Goal: Complete application form

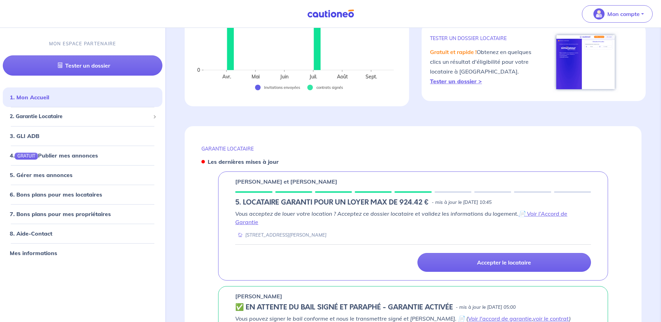
scroll to position [174, 0]
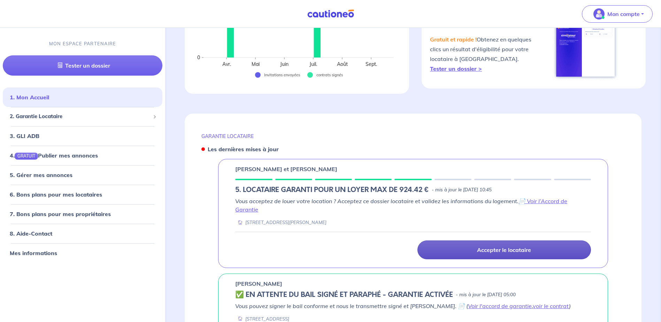
click at [495, 251] on p "Accepter le locataire" at bounding box center [504, 249] width 54 height 7
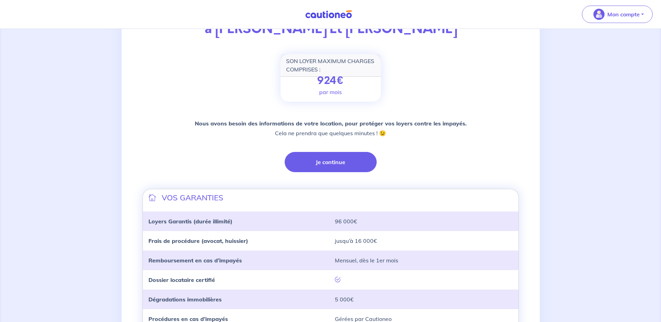
scroll to position [139, 0]
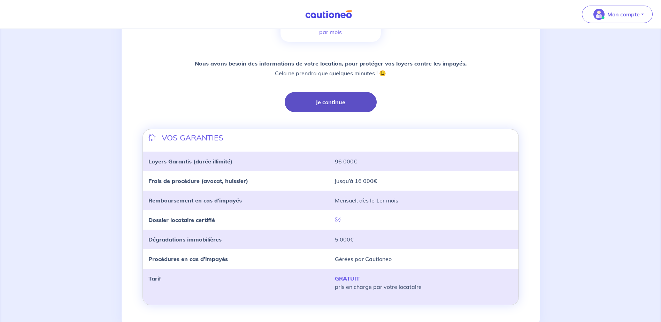
click at [338, 100] on button "Je continue" at bounding box center [330, 102] width 92 height 20
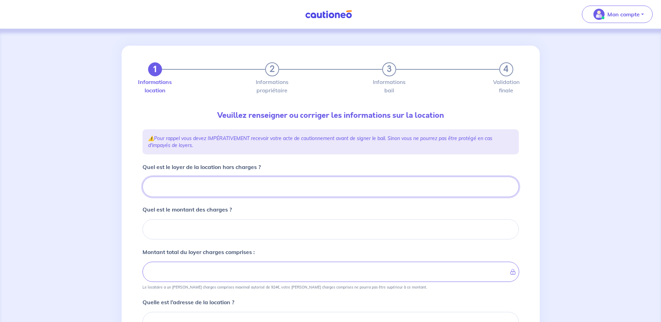
click at [165, 189] on input "Quel est le loyer de la location hors charges ?" at bounding box center [330, 187] width 376 height 20
type input "76"
type input "764"
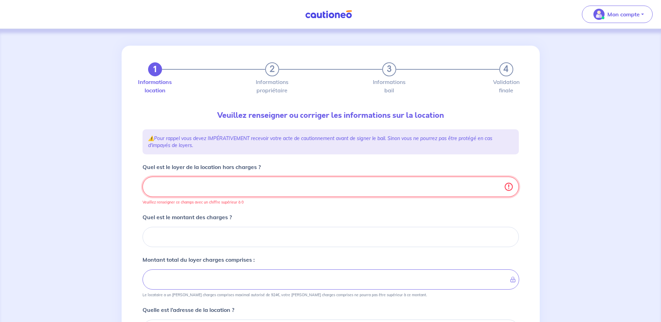
type input "764.1"
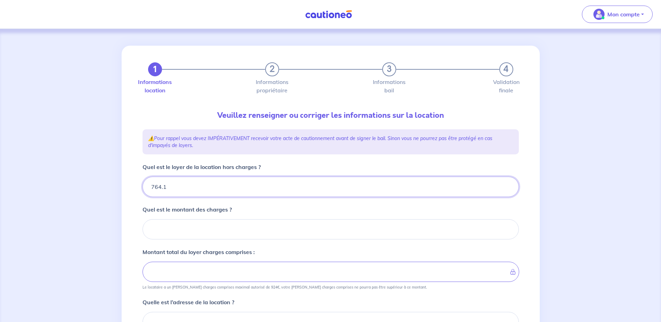
type input "764.13"
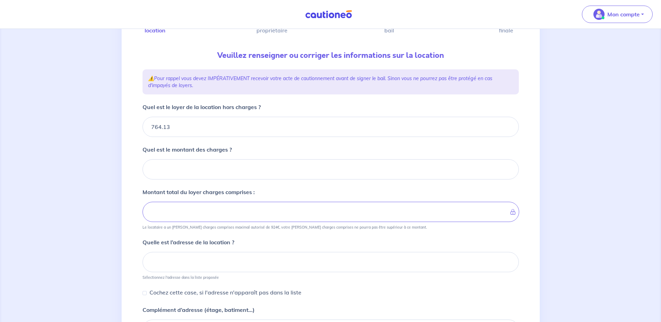
scroll to position [70, 0]
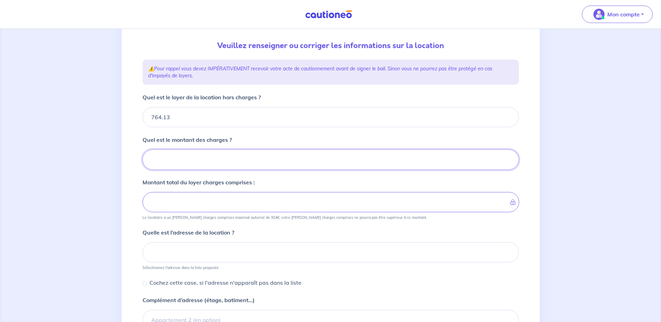
click at [186, 161] on input "Quel est le montant des charges ?" at bounding box center [330, 159] width 376 height 20
click at [166, 161] on input "Quel est le montant des charges ?" at bounding box center [330, 159] width 376 height 20
type input "11"
type input "765.13"
type input "111"
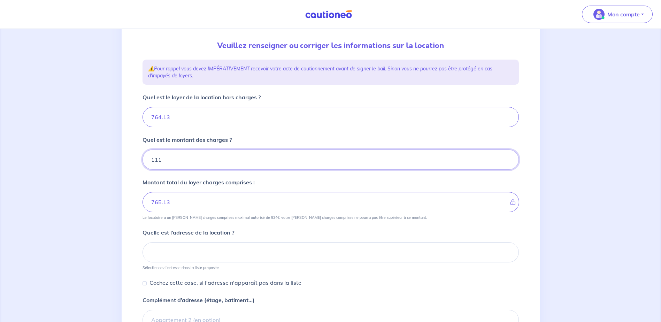
type input "775.13"
type input "764.13"
type input "111.26"
type input "875.39"
type input "111.26"
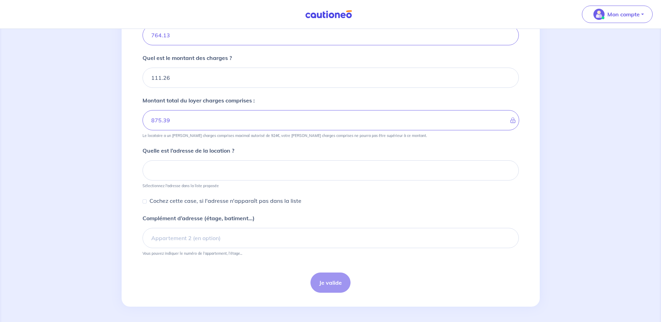
scroll to position [153, 0]
click at [159, 163] on input at bounding box center [330, 169] width 376 height 20
paste input "60 Rue Jean Dussert"
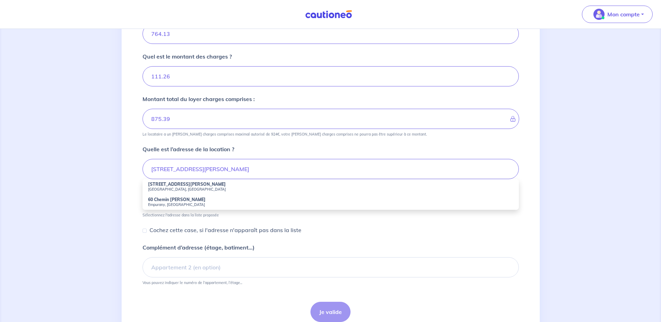
click at [170, 187] on small "Marseille, France" at bounding box center [330, 189] width 365 height 5
type input "60 Rue Jean Dussert, Marseille, France"
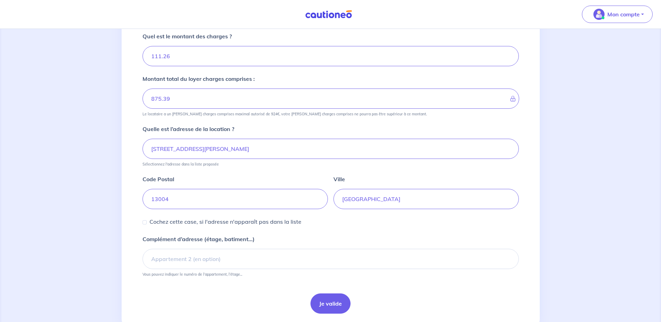
scroll to position [195, 0]
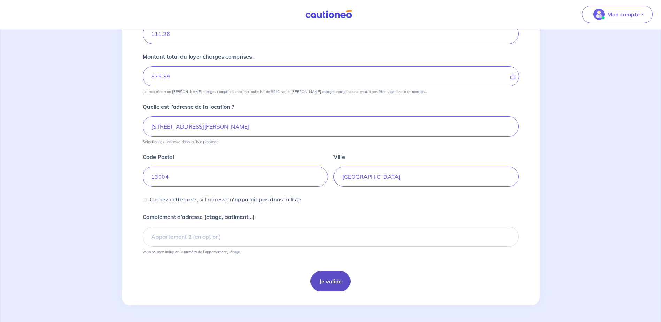
click at [329, 283] on button "Je valide" at bounding box center [330, 281] width 40 height 20
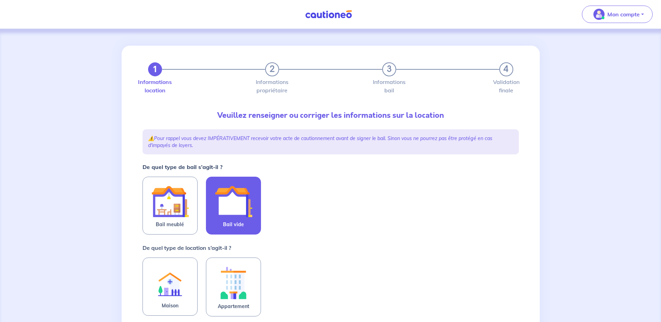
click at [241, 200] on img at bounding box center [233, 201] width 38 height 38
click at [0, 0] on input "Bail vide" at bounding box center [0, 0] width 0 height 0
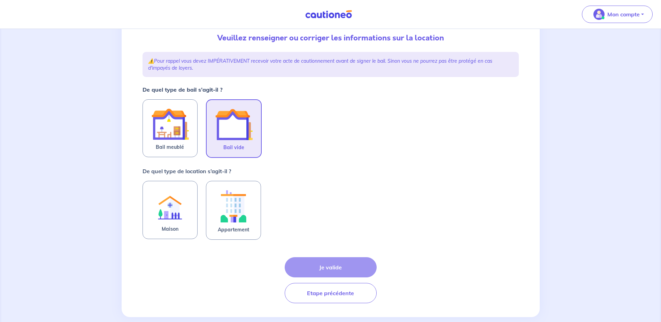
scroll to position [89, 0]
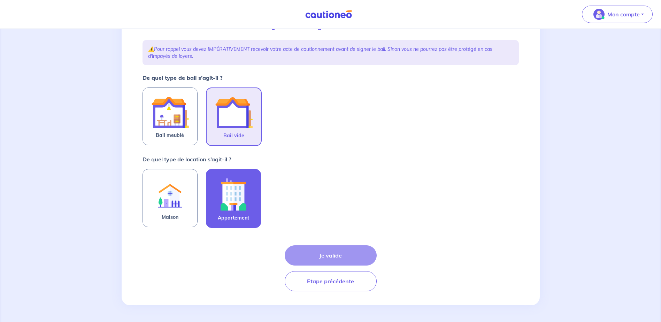
click at [223, 204] on img at bounding box center [233, 194] width 38 height 39
click at [0, 0] on input "Appartement" at bounding box center [0, 0] width 0 height 0
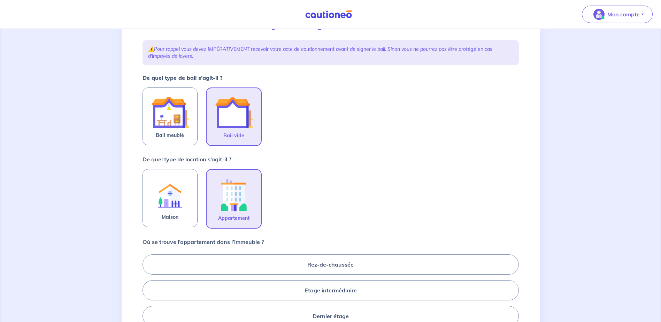
scroll to position [159, 0]
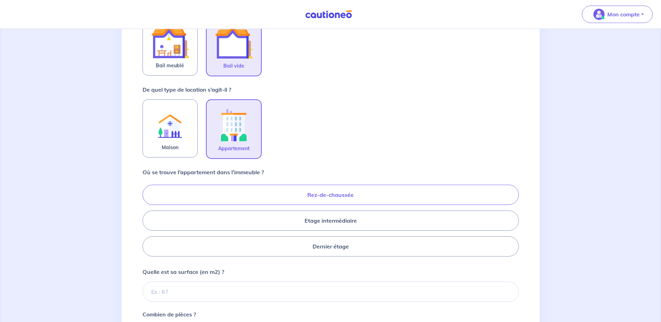
click at [349, 198] on label "Rez-de-chaussée" at bounding box center [330, 195] width 376 height 20
click at [147, 218] on input "Rez-de-chaussée" at bounding box center [144, 220] width 5 height 5
radio input "true"
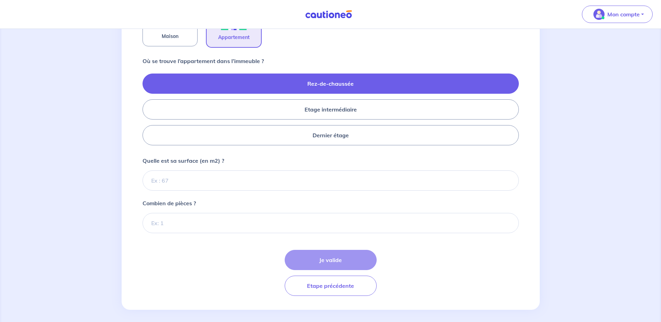
scroll to position [274, 0]
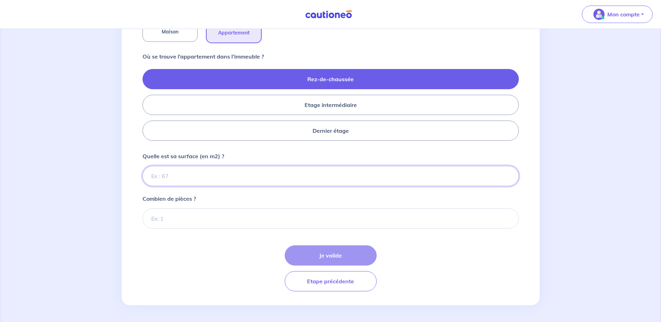
click at [187, 174] on input "Quelle est sa surface (en m2) ?" at bounding box center [330, 176] width 376 height 20
type input "56"
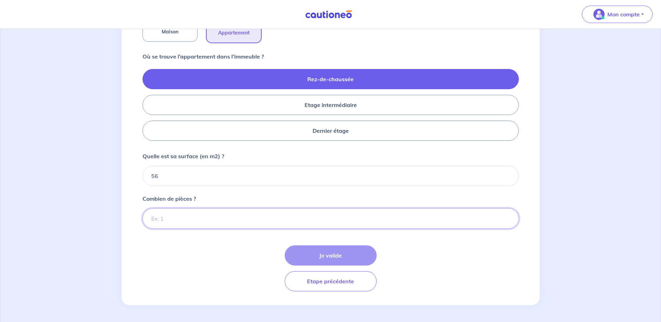
click at [167, 219] on input "Combien de pièces ?" at bounding box center [330, 218] width 376 height 20
type input "2"
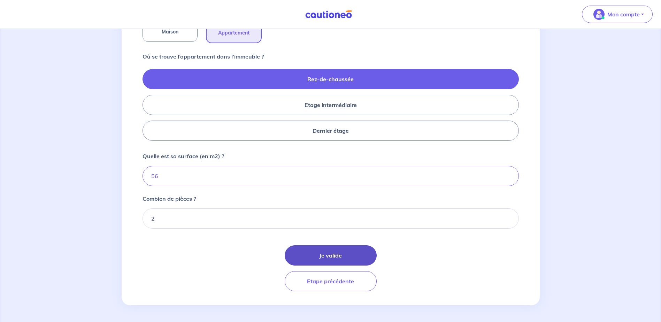
click at [333, 257] on button "Je valide" at bounding box center [330, 255] width 92 height 20
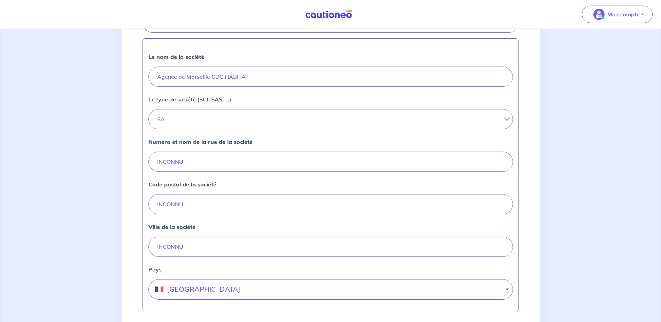
scroll to position [269, 0]
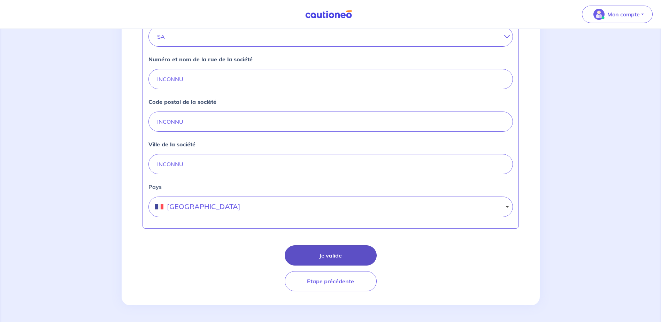
click at [329, 257] on button "Je valide" at bounding box center [330, 255] width 92 height 20
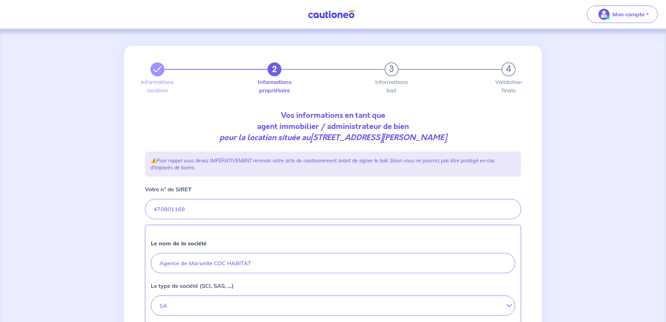
select select "FR"
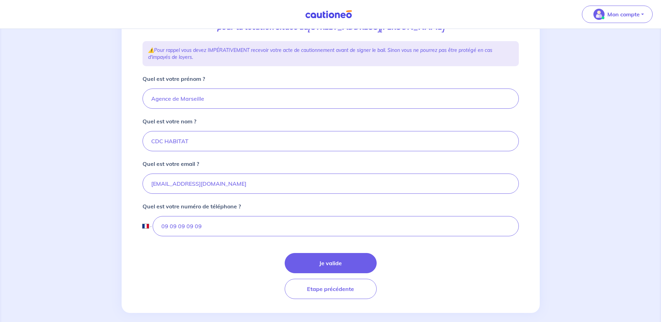
scroll to position [118, 0]
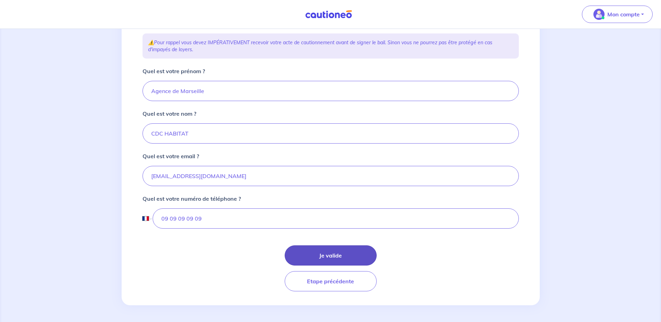
click at [322, 253] on button "Je valide" at bounding box center [330, 255] width 92 height 20
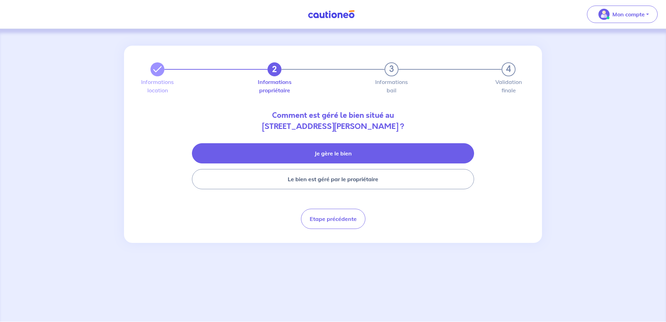
click at [329, 155] on button "Je gère le bien" at bounding box center [333, 153] width 282 height 20
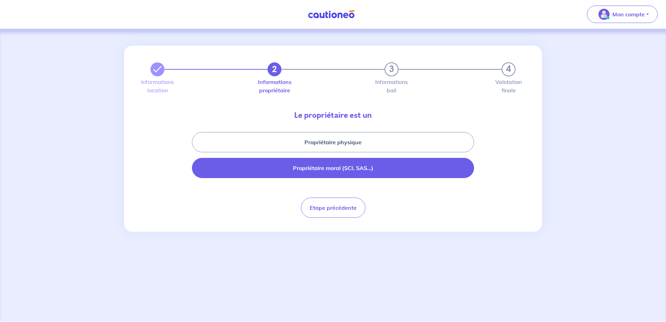
click at [331, 167] on button "Propriétaire moral (SCI, SAS...)" at bounding box center [333, 168] width 282 height 20
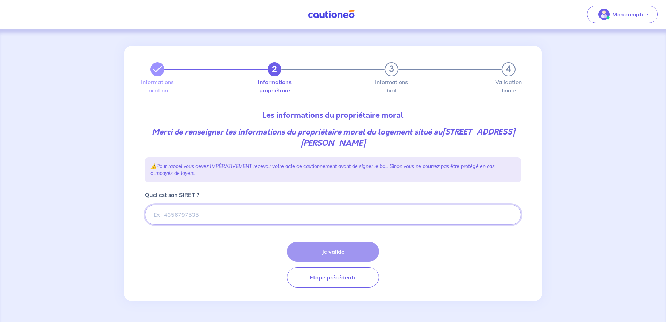
click at [174, 214] on input "Quel est son SIRET ?" at bounding box center [333, 214] width 376 height 20
click at [205, 212] on input "Quel est son SIRET ?" at bounding box center [333, 214] width 376 height 20
paste input "47080116803039"
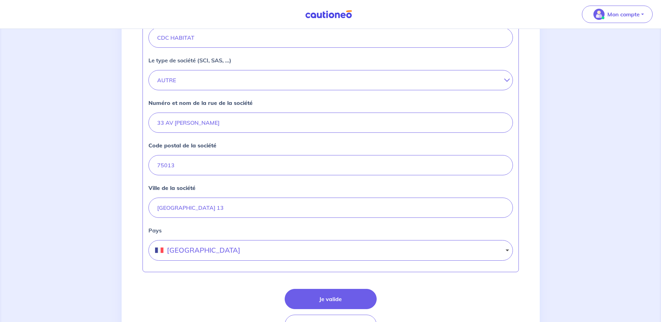
scroll to position [274, 0]
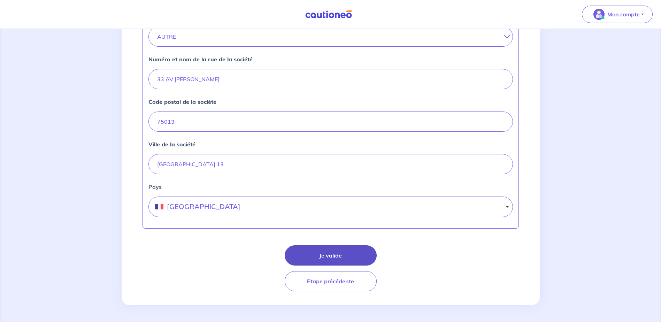
type input "47080116803039"
click at [339, 256] on button "Je valide" at bounding box center [330, 255] width 92 height 20
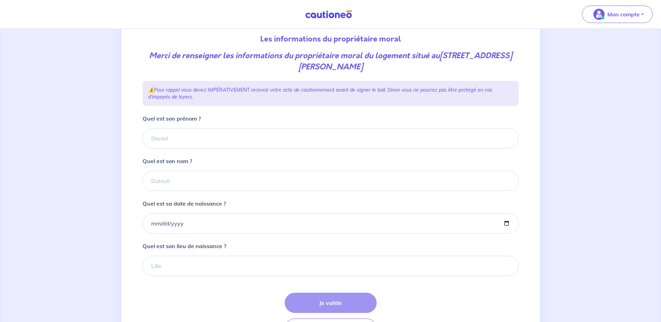
scroll to position [35, 0]
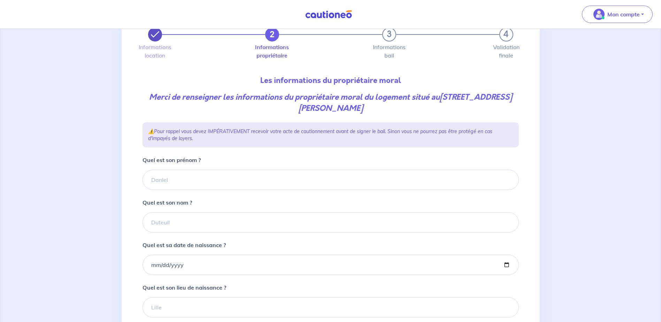
click at [161, 38] on button "button" at bounding box center [155, 35] width 14 height 14
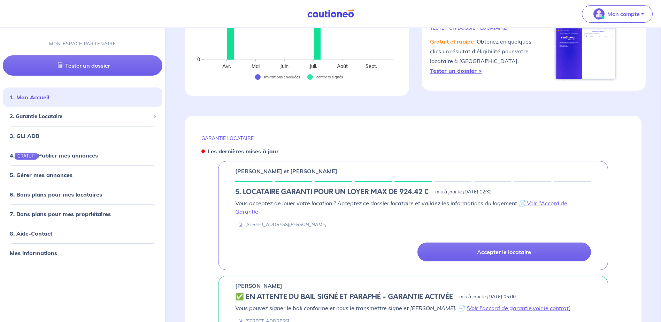
scroll to position [174, 0]
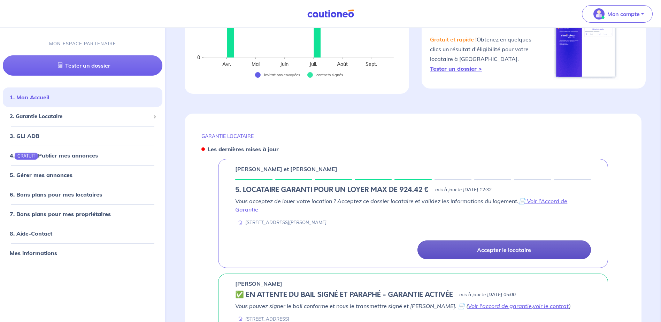
click at [474, 251] on link "Accepter le locataire" at bounding box center [503, 249] width 173 height 19
